Goal: Task Accomplishment & Management: Use online tool/utility

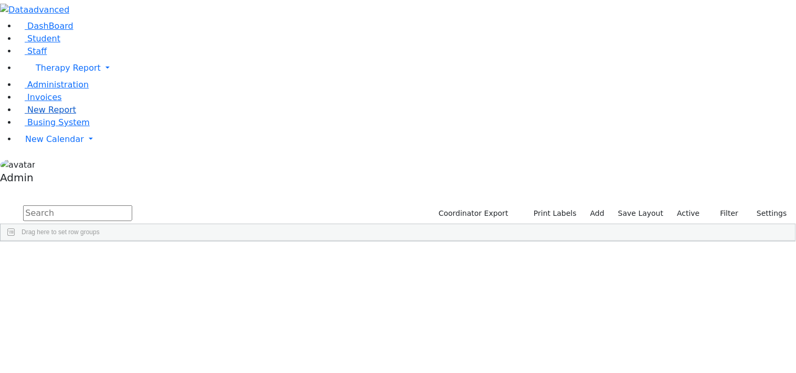
click at [37, 115] on span "New Report" at bounding box center [51, 110] width 49 height 10
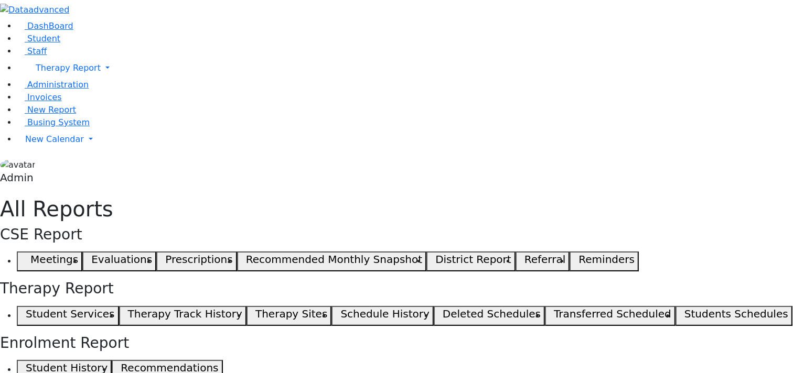
click at [114, 308] on h5 "Student Services" at bounding box center [70, 314] width 89 height 13
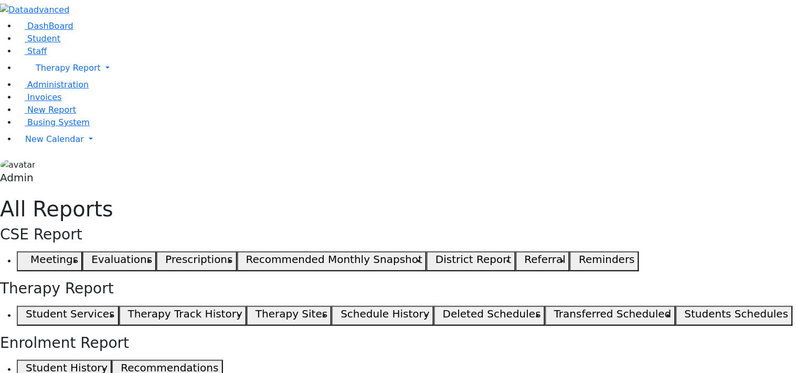
select select "landscape"
type input "12"
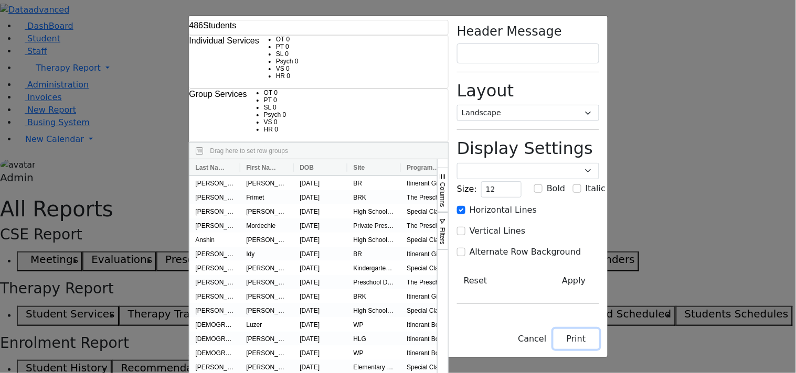
click at [599, 349] on button "Print" at bounding box center [576, 339] width 46 height 20
click at [599, 105] on select "Portrait Landscape" at bounding box center [528, 113] width 142 height 16
click at [536, 105] on select "Portrait Landscape" at bounding box center [528, 113] width 142 height 16
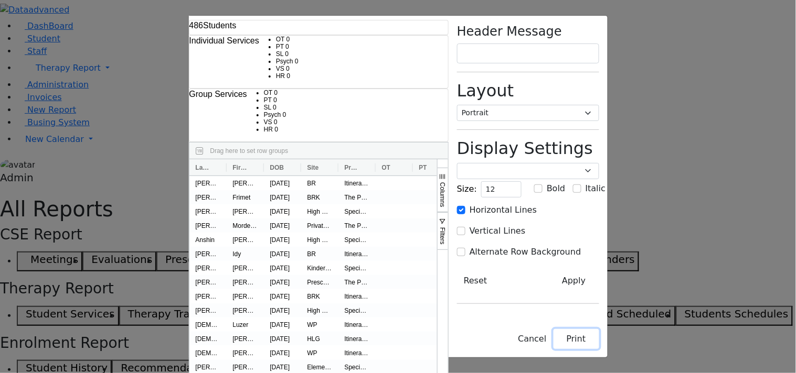
click at [599, 344] on button "Print" at bounding box center [576, 339] width 46 height 20
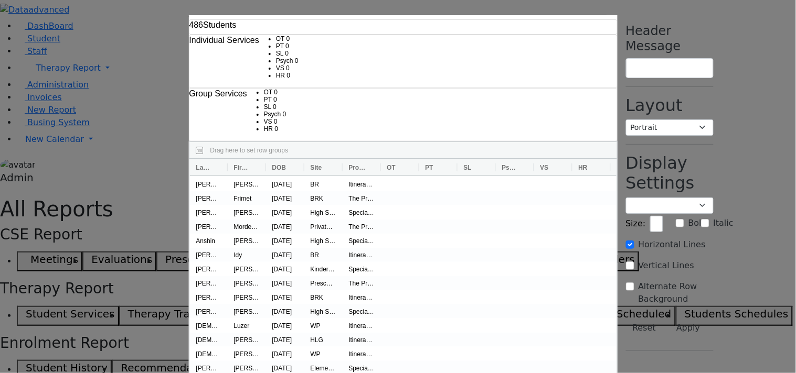
select select "landscape"
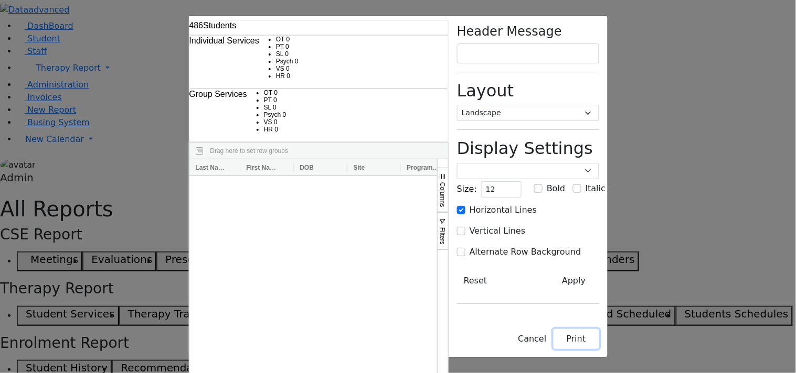
click at [599, 343] on button "Print" at bounding box center [576, 339] width 46 height 20
